Goal: Information Seeking & Learning: Get advice/opinions

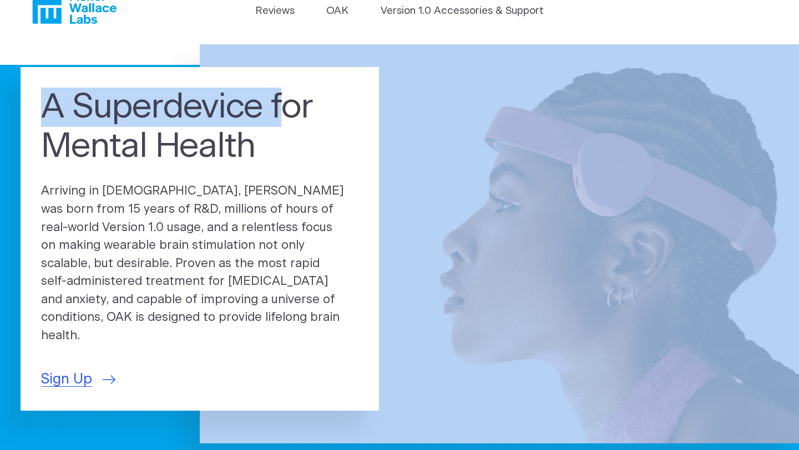
drag, startPoint x: 281, startPoint y: 164, endPoint x: 308, endPoint y: 447, distance: 284.2
click at [313, 449] on section "A Superdevice for Mental Health Arriving in 2025, OAK was born from 15 years of…" at bounding box center [399, 275] width 799 height 463
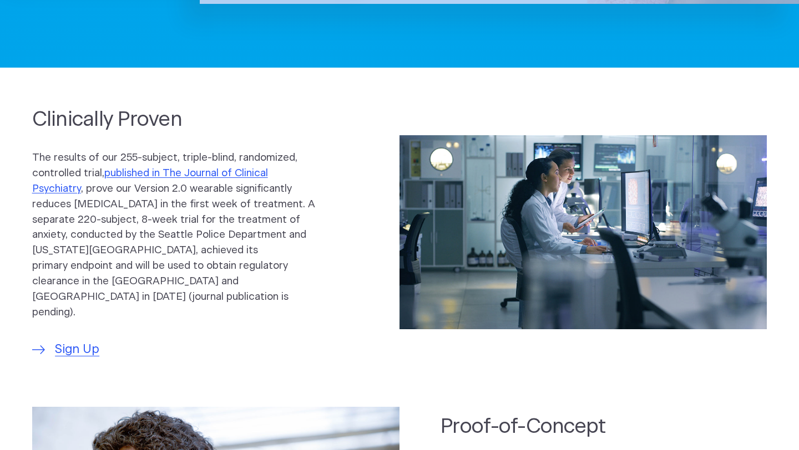
scroll to position [491, 0]
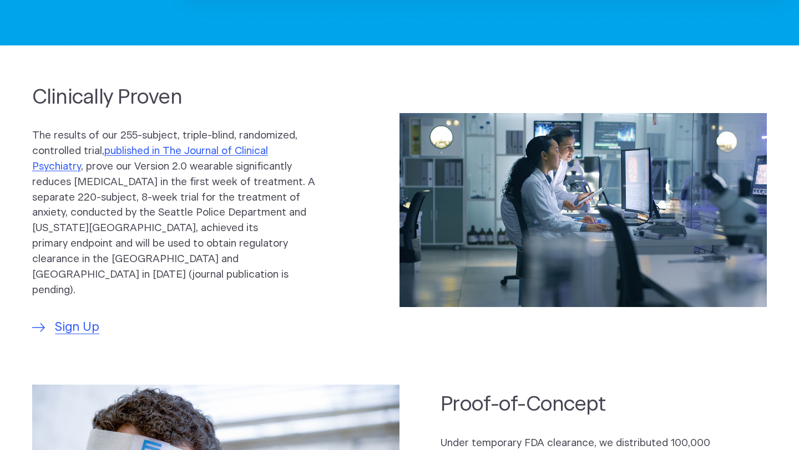
click at [789, 286] on section "Clinically Proven The results of our 255-subject, triple-blind, randomized, con…" at bounding box center [399, 209] width 799 height 273
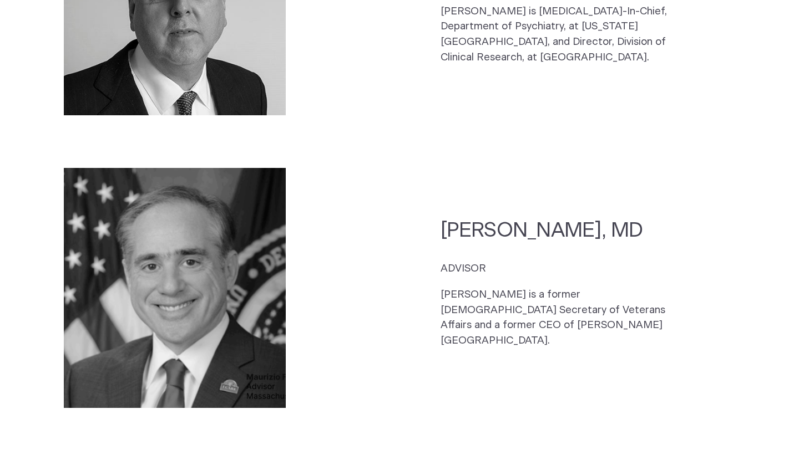
click at [798, 275] on html "Skip to main content Reviews OAK Version 1.0 Accessories & Support A Superdevic…" at bounding box center [399, 9] width 799 height 4093
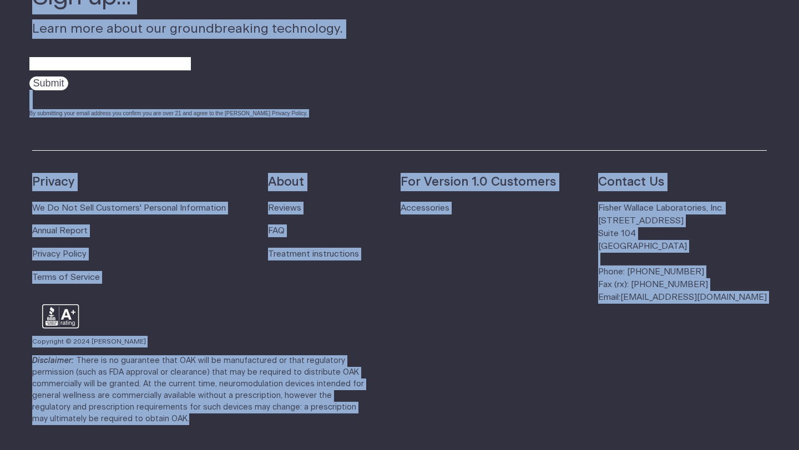
scroll to position [0, 0]
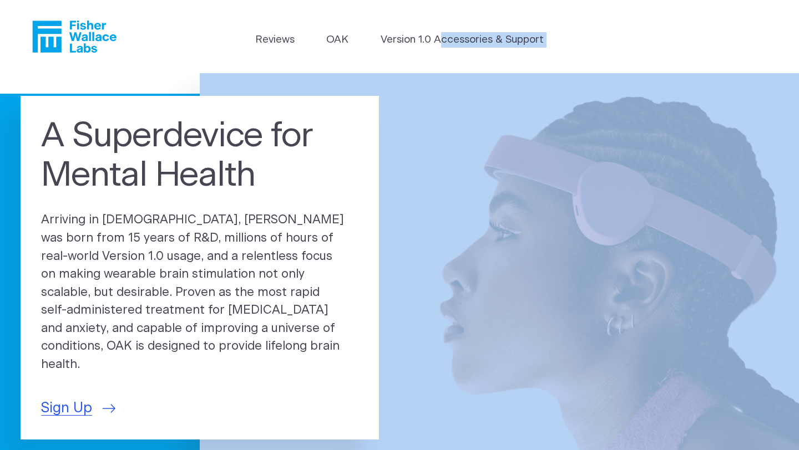
drag, startPoint x: 798, startPoint y: 275, endPoint x: 692, endPoint y: -49, distance: 340.9
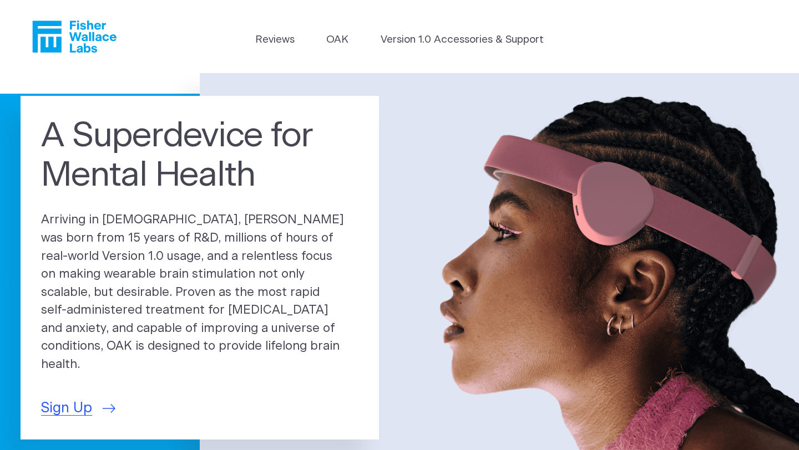
click at [352, 57] on header "Reviews OAK Version 1.0 Accessories & Support" at bounding box center [399, 36] width 799 height 73
click at [259, 44] on link "Reviews" at bounding box center [274, 40] width 39 height 16
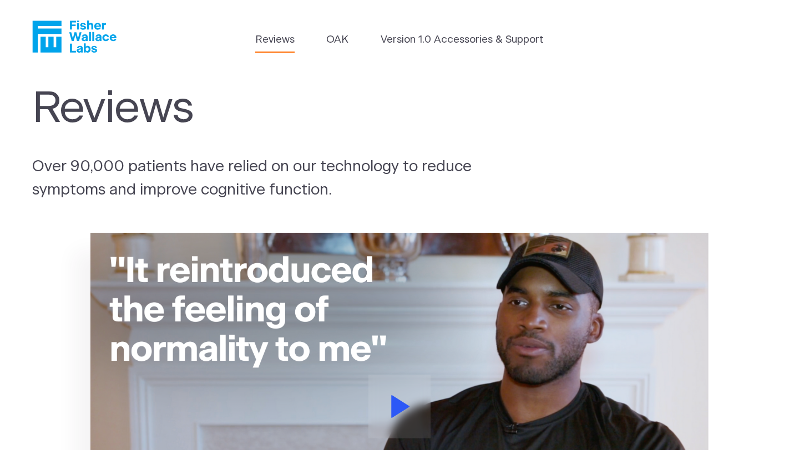
click at [361, 125] on h1 "Reviews" at bounding box center [263, 109] width 462 height 51
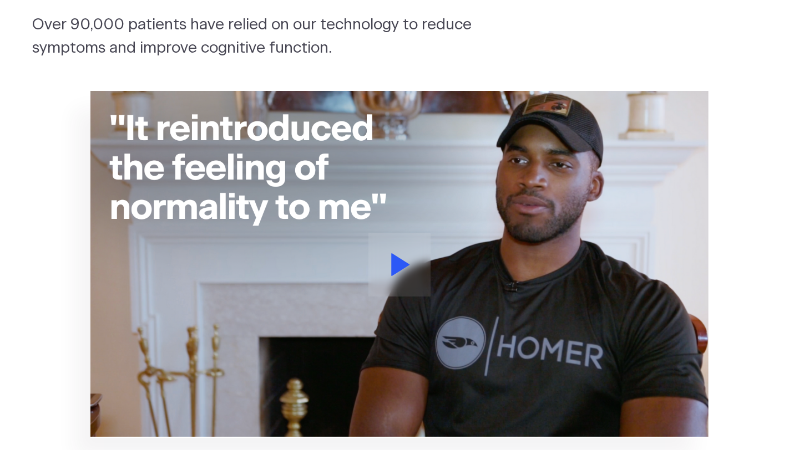
scroll to position [155, 0]
